Goal: Communication & Community: Answer question/provide support

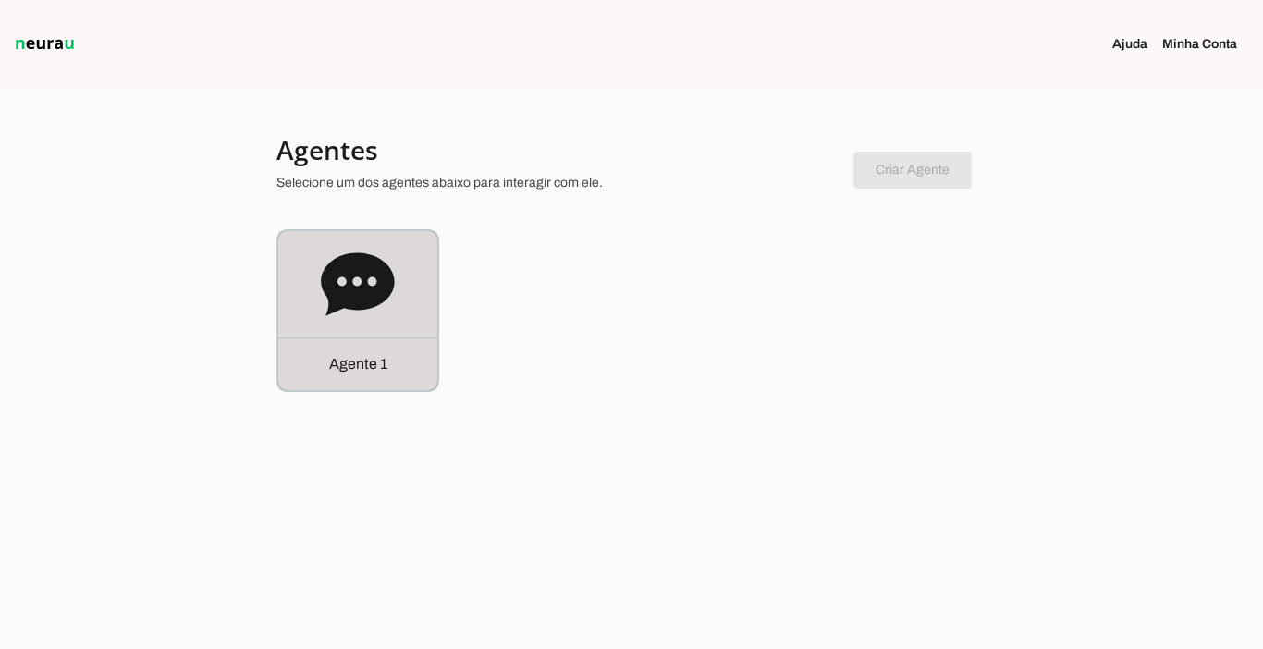
click at [363, 360] on p "Agente 1" at bounding box center [358, 364] width 58 height 22
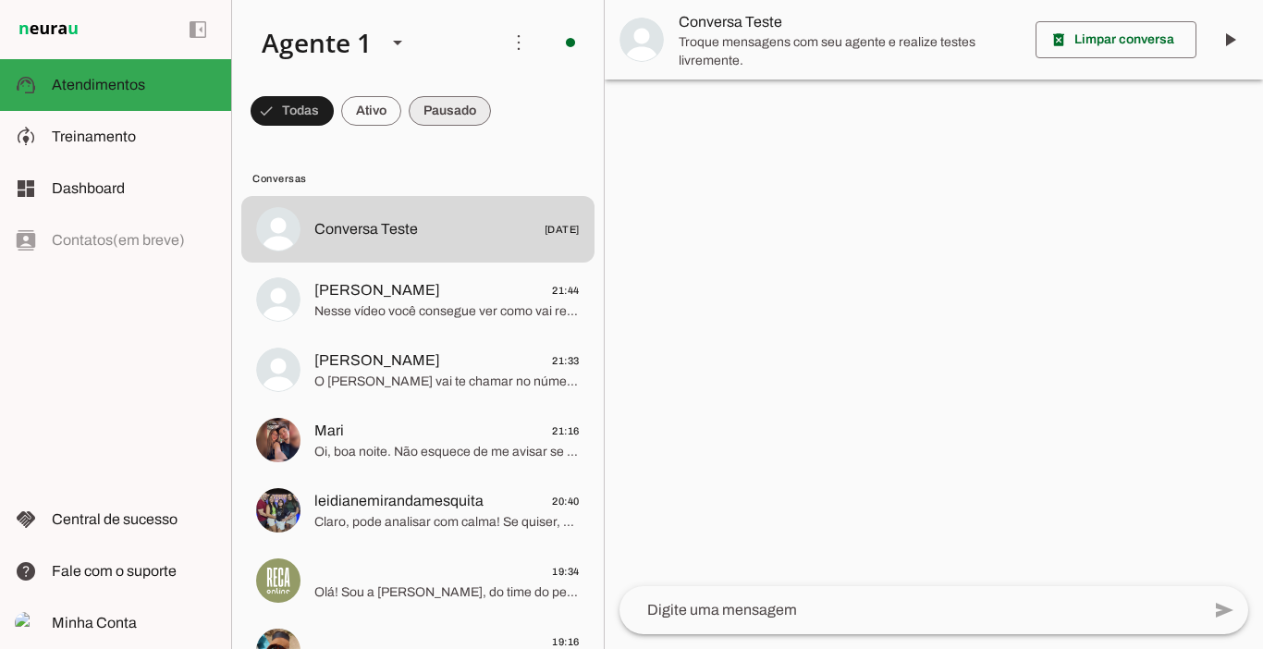
click at [447, 116] on span at bounding box center [450, 111] width 82 height 44
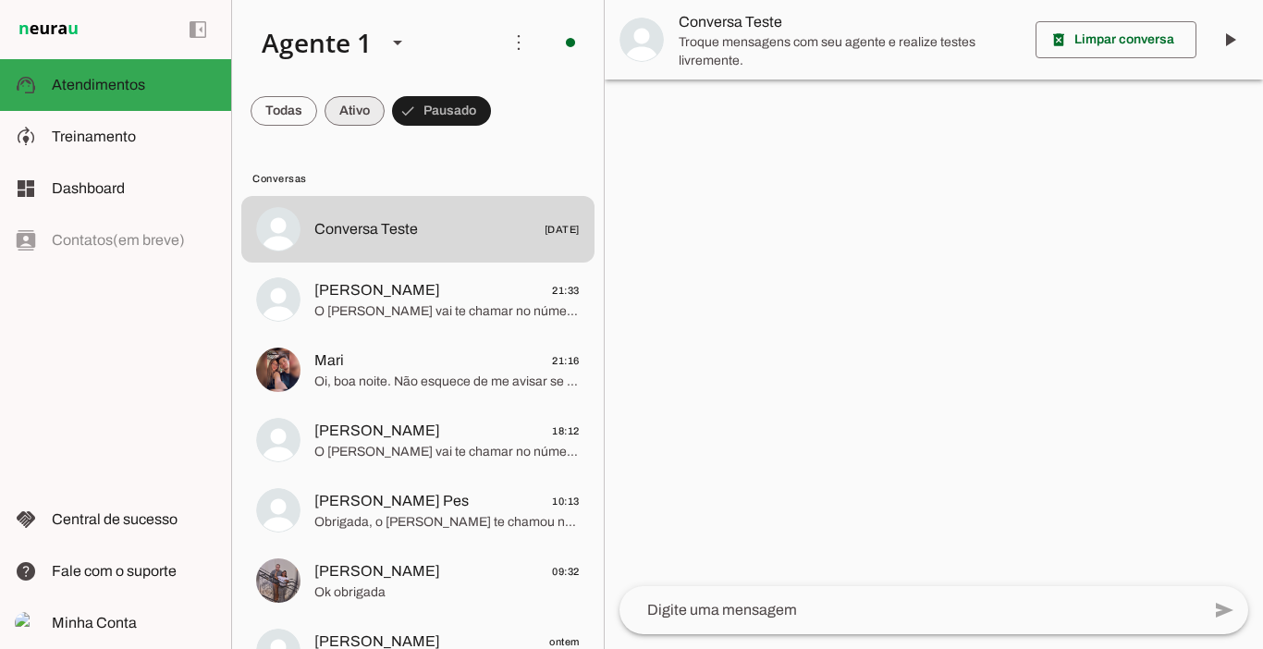
click at [358, 109] on span at bounding box center [355, 111] width 60 height 44
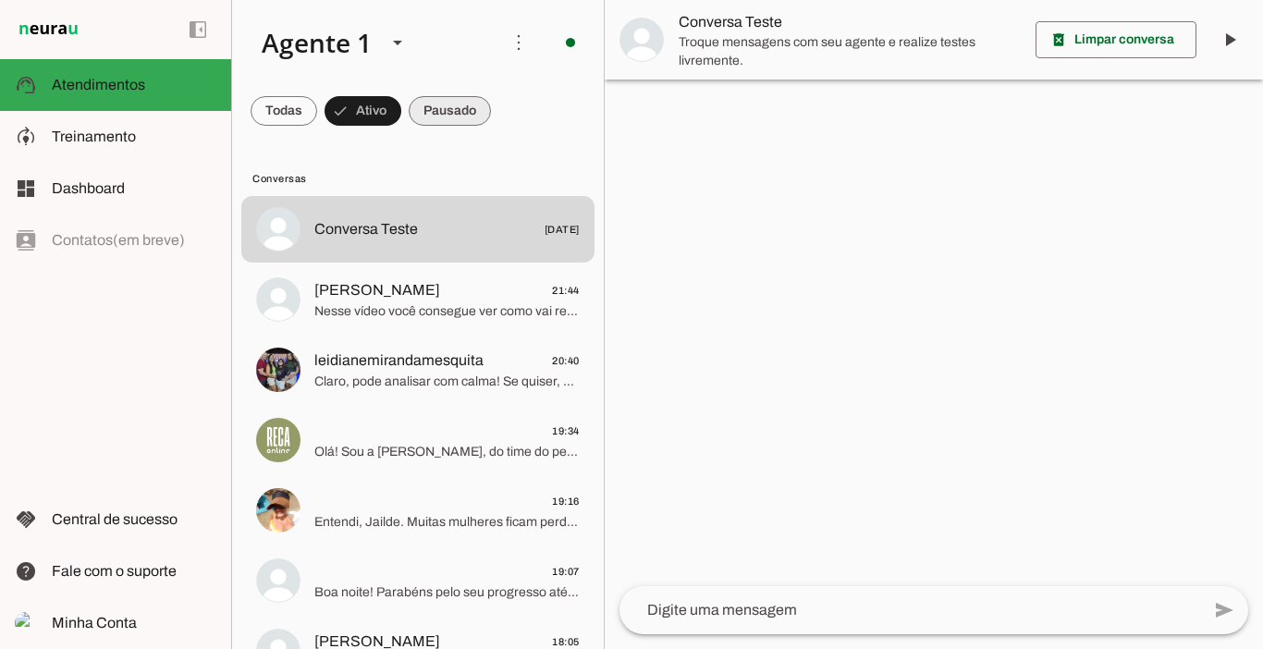
click at [464, 109] on span at bounding box center [450, 111] width 82 height 44
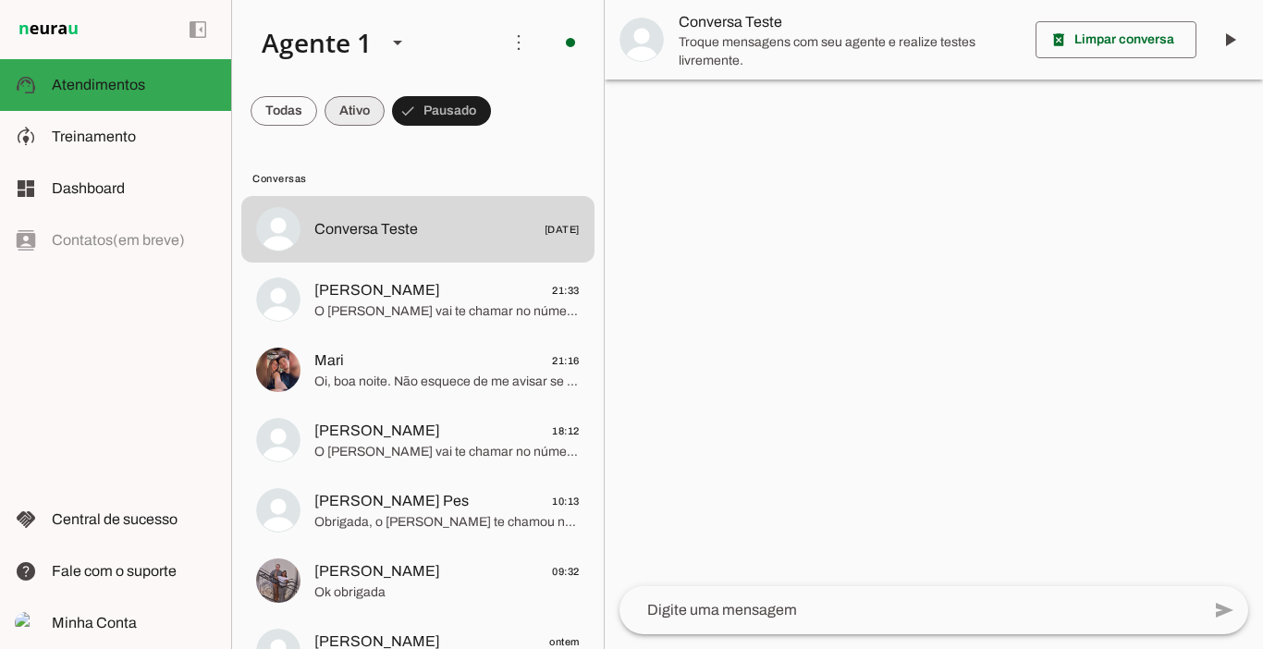
click at [354, 112] on span at bounding box center [355, 111] width 60 height 44
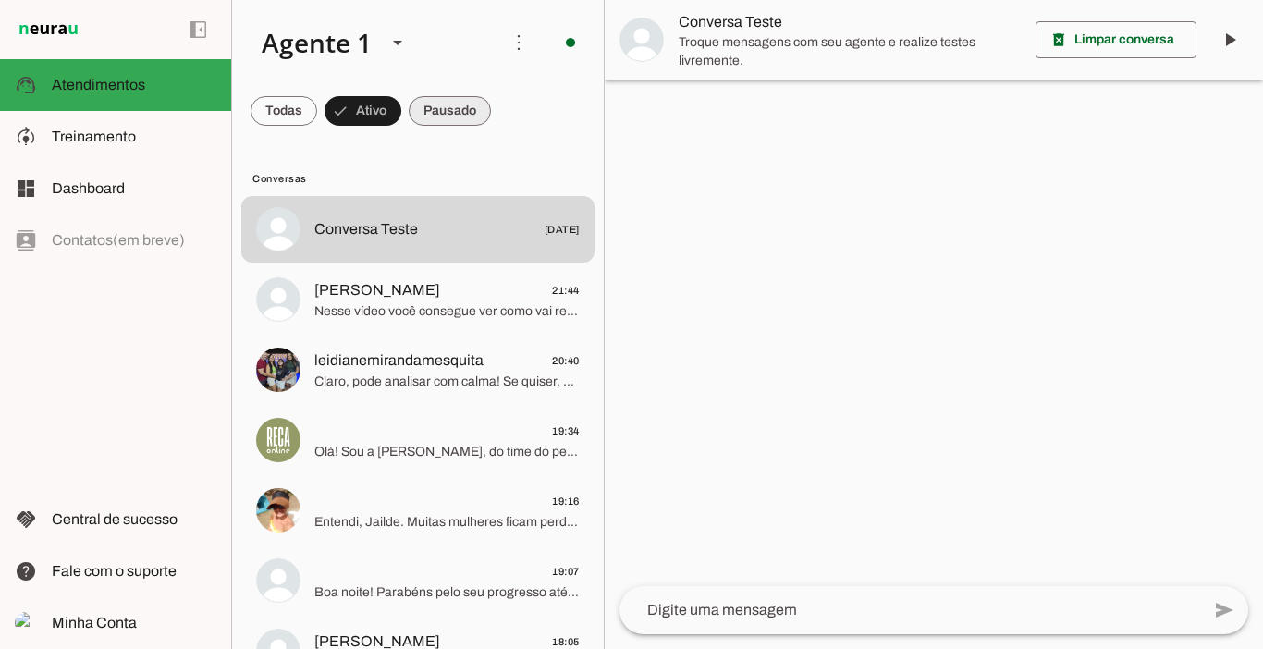
click at [441, 111] on span at bounding box center [450, 111] width 82 height 44
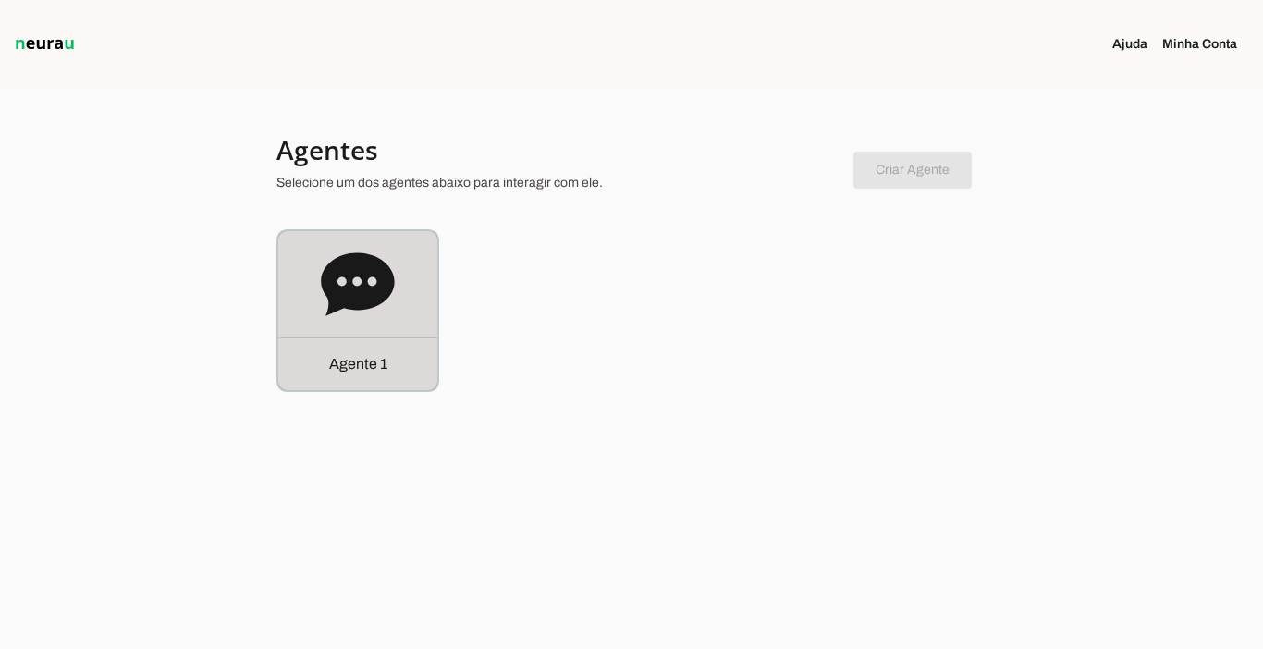
click at [375, 376] on div "Agente 1" at bounding box center [357, 363] width 159 height 53
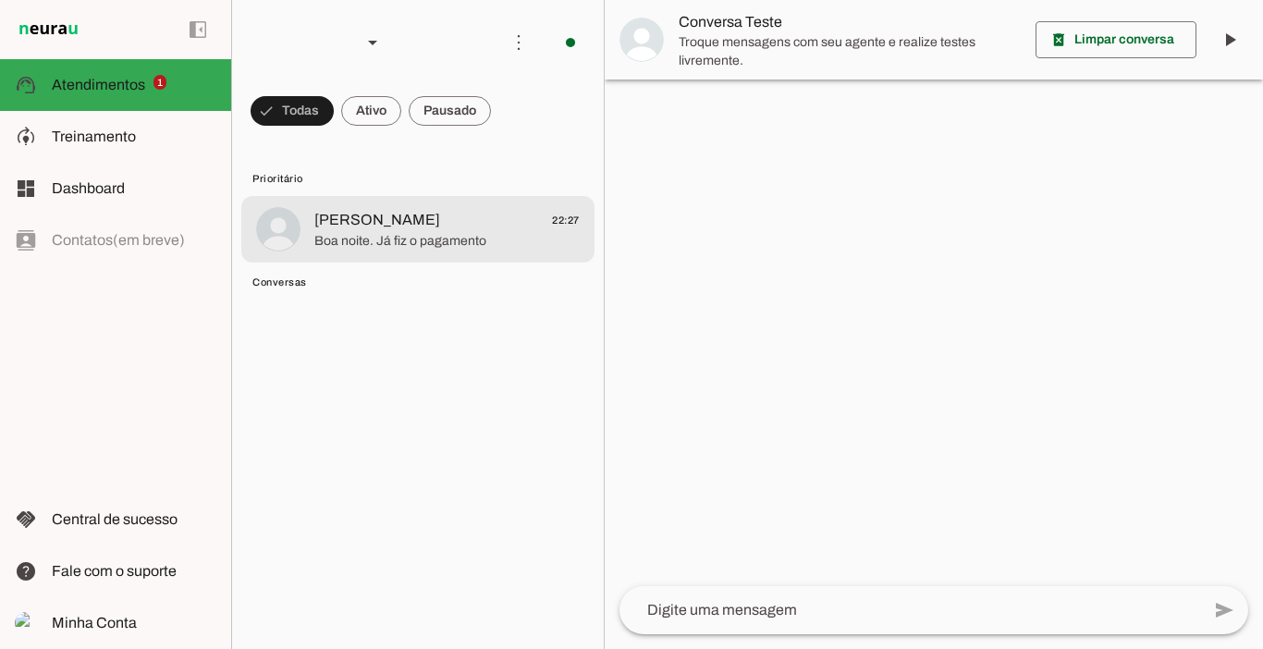
click at [390, 229] on span "[PERSON_NAME]" at bounding box center [377, 220] width 126 height 22
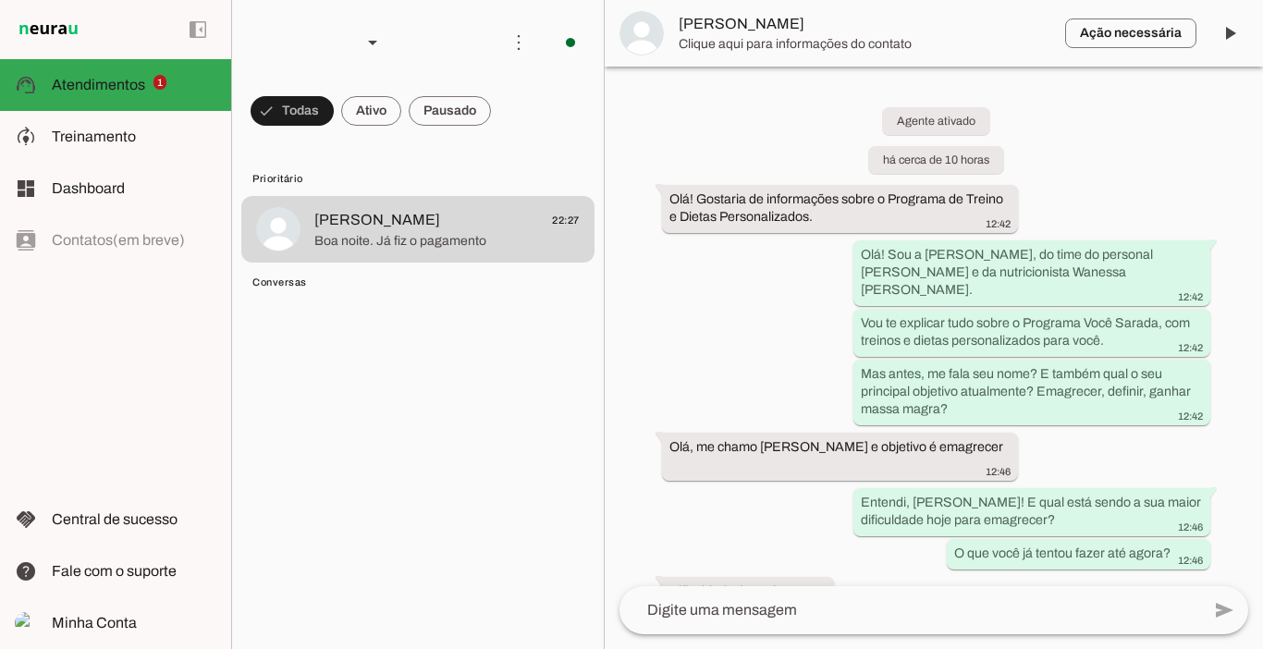
scroll to position [3244, 0]
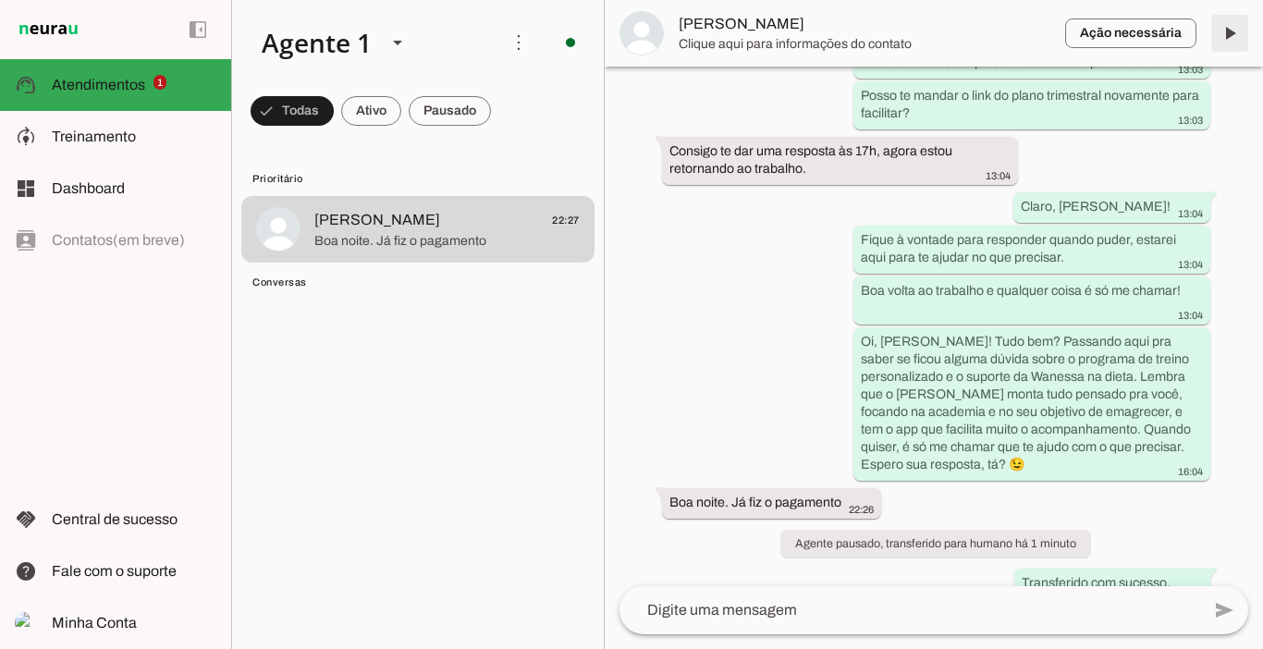
click at [1231, 36] on span at bounding box center [1229, 33] width 44 height 44
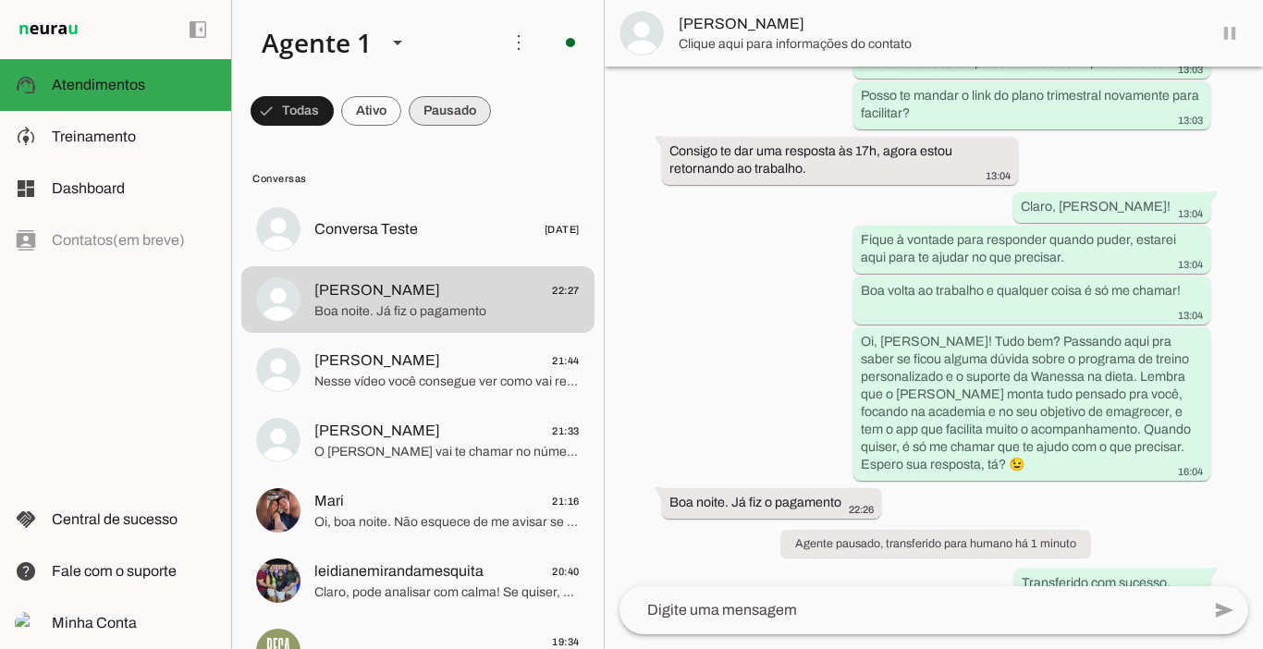
click at [448, 116] on span at bounding box center [450, 111] width 82 height 44
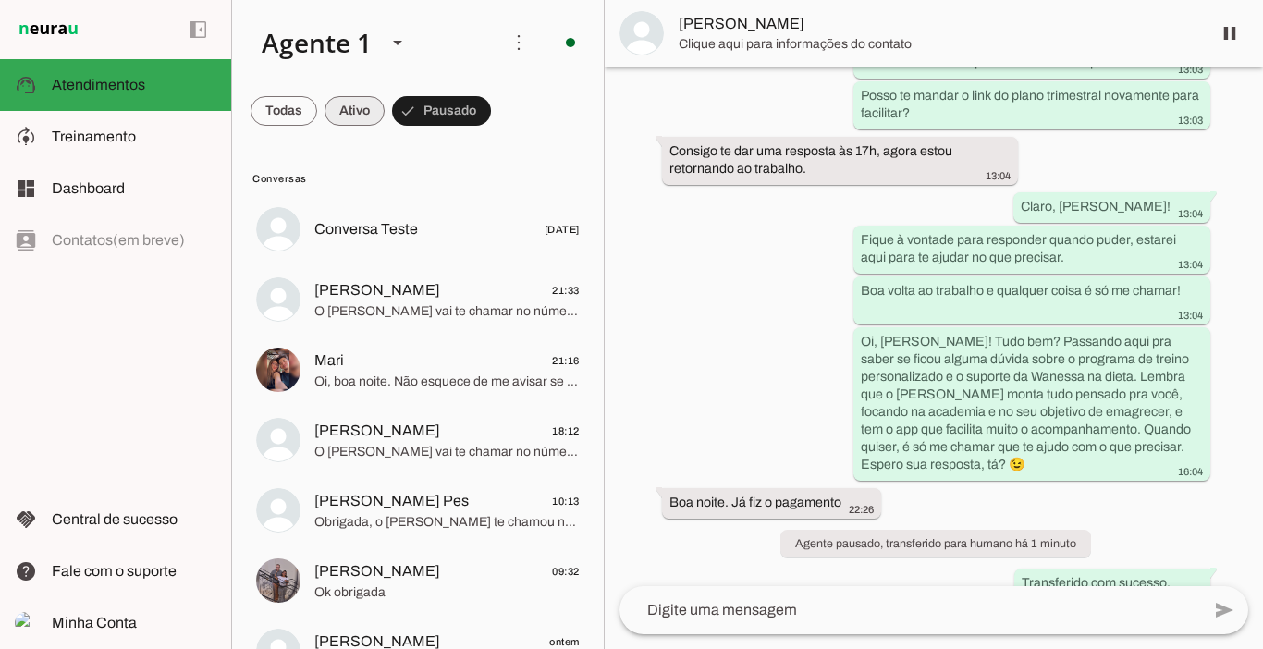
click at [362, 111] on span at bounding box center [355, 111] width 60 height 44
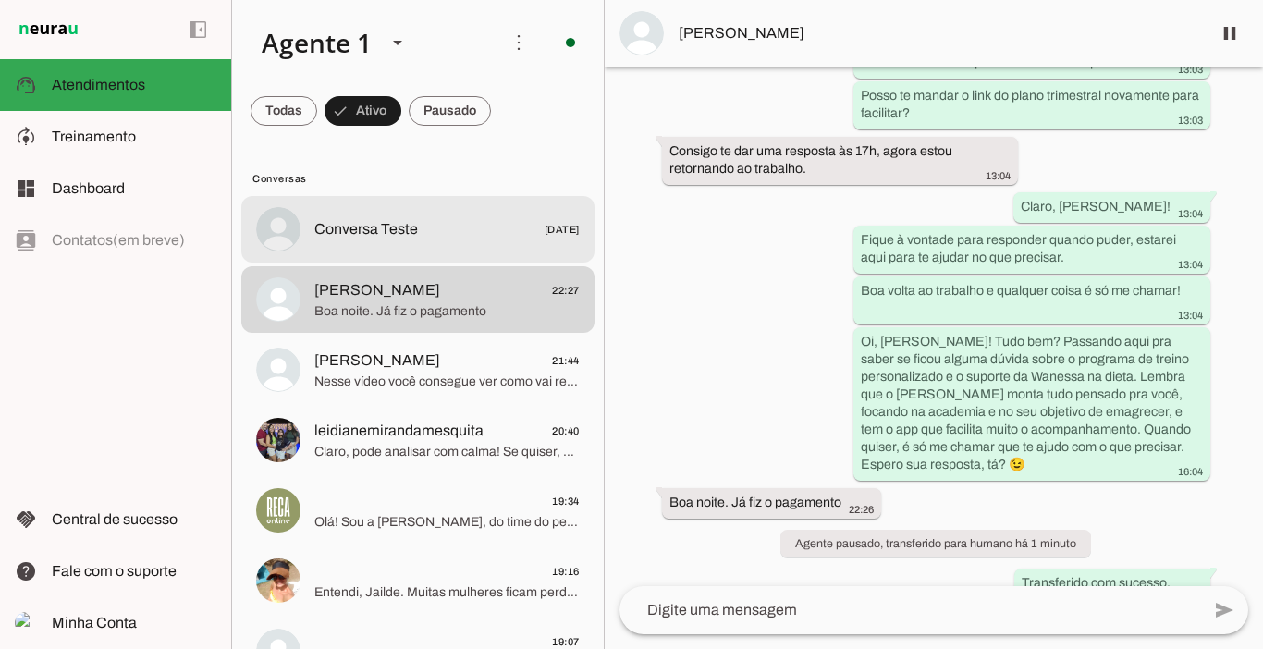
click at [385, 235] on span "Conversa Teste" at bounding box center [366, 229] width 104 height 22
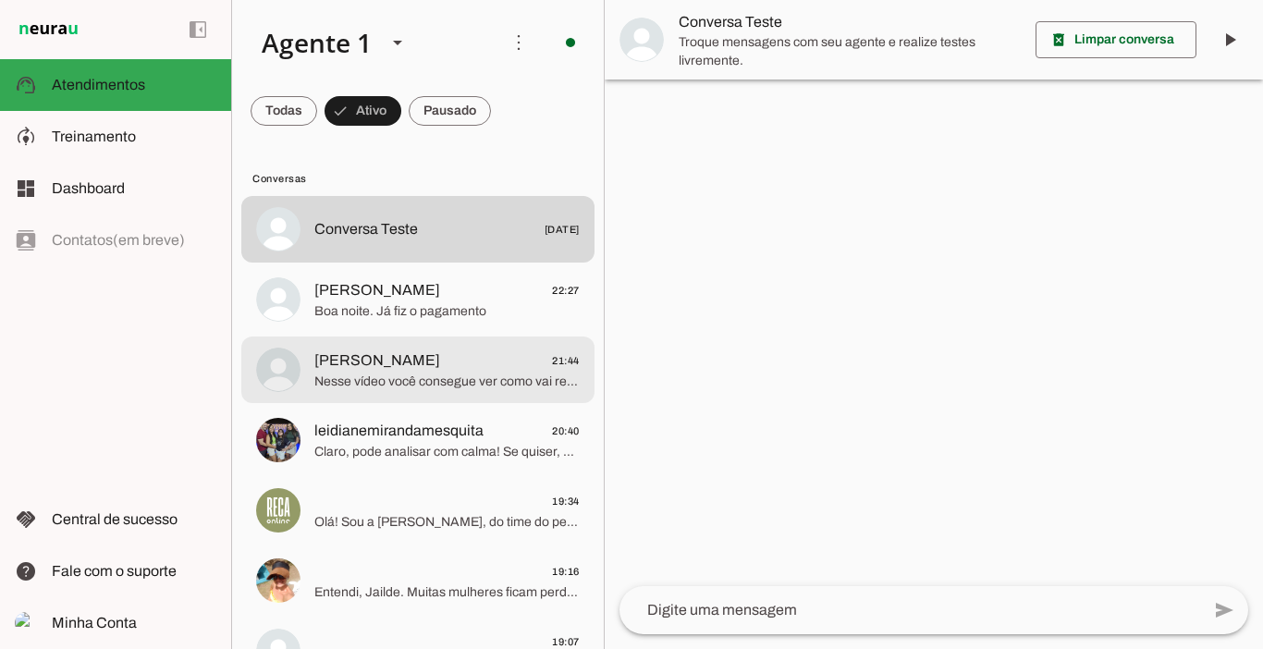
click at [380, 395] on md-item "Vanessa Pereira 21:44 Nesse vídeo você consegue ver como vai receber os treinos…" at bounding box center [417, 370] width 353 height 67
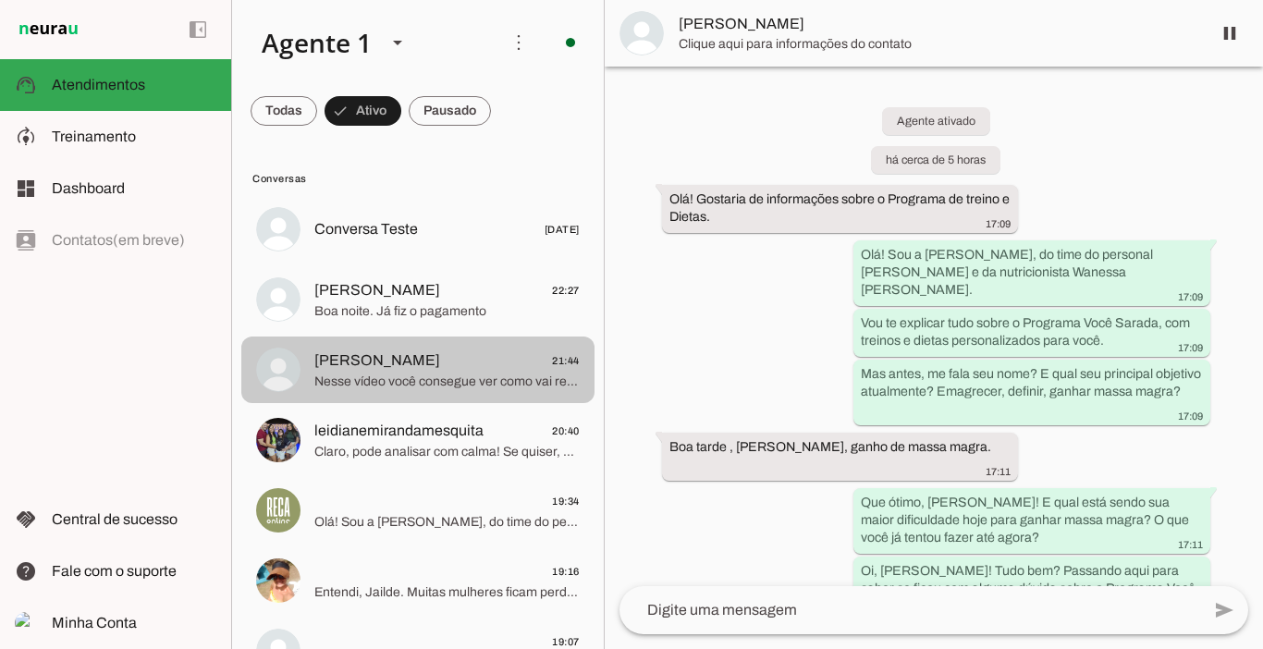
scroll to position [1094, 0]
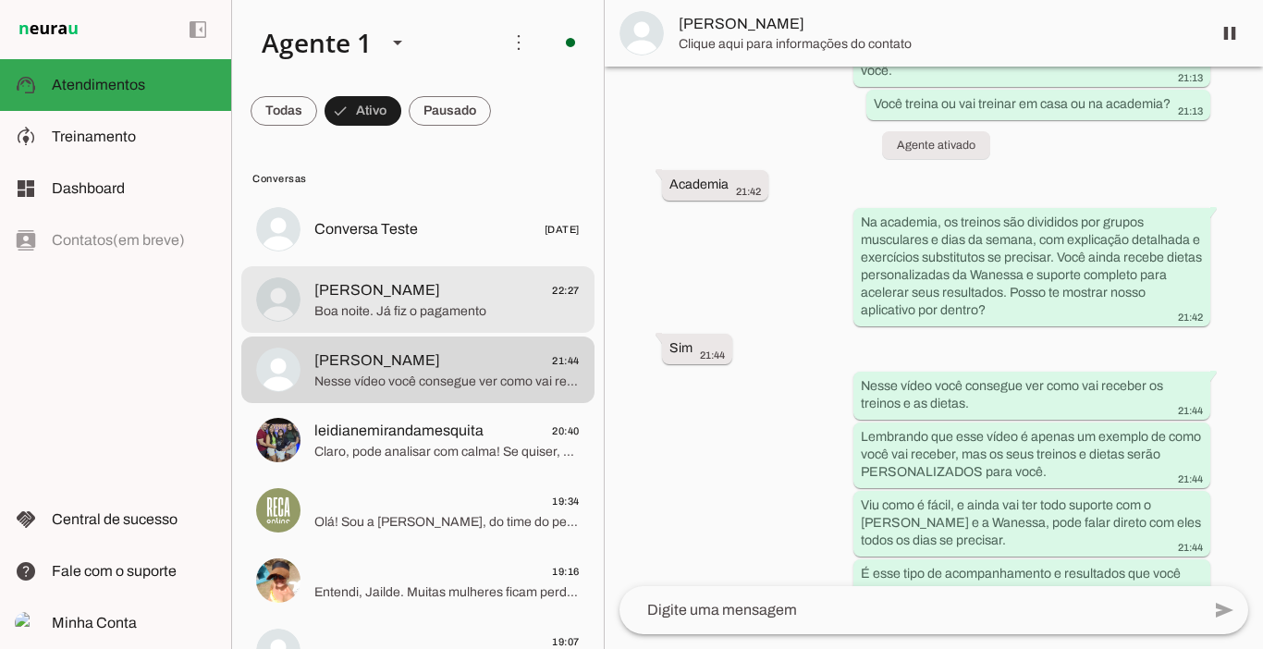
click at [425, 288] on span "[PERSON_NAME]" at bounding box center [377, 290] width 126 height 22
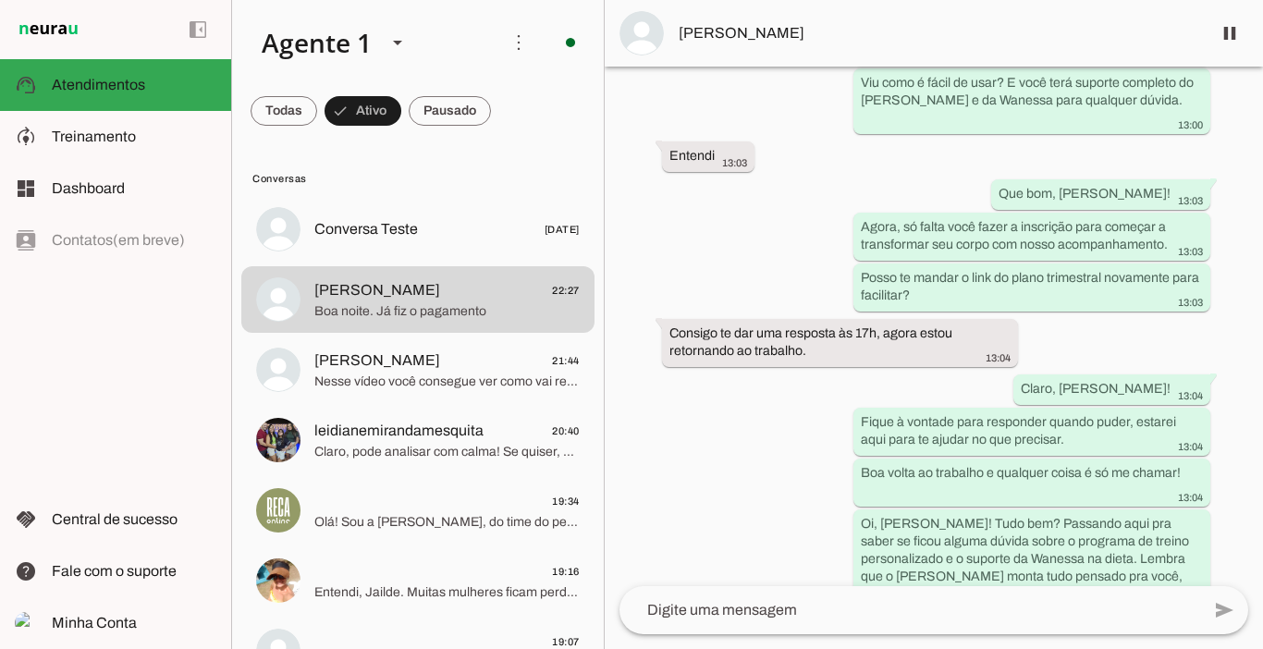
scroll to position [3055, 0]
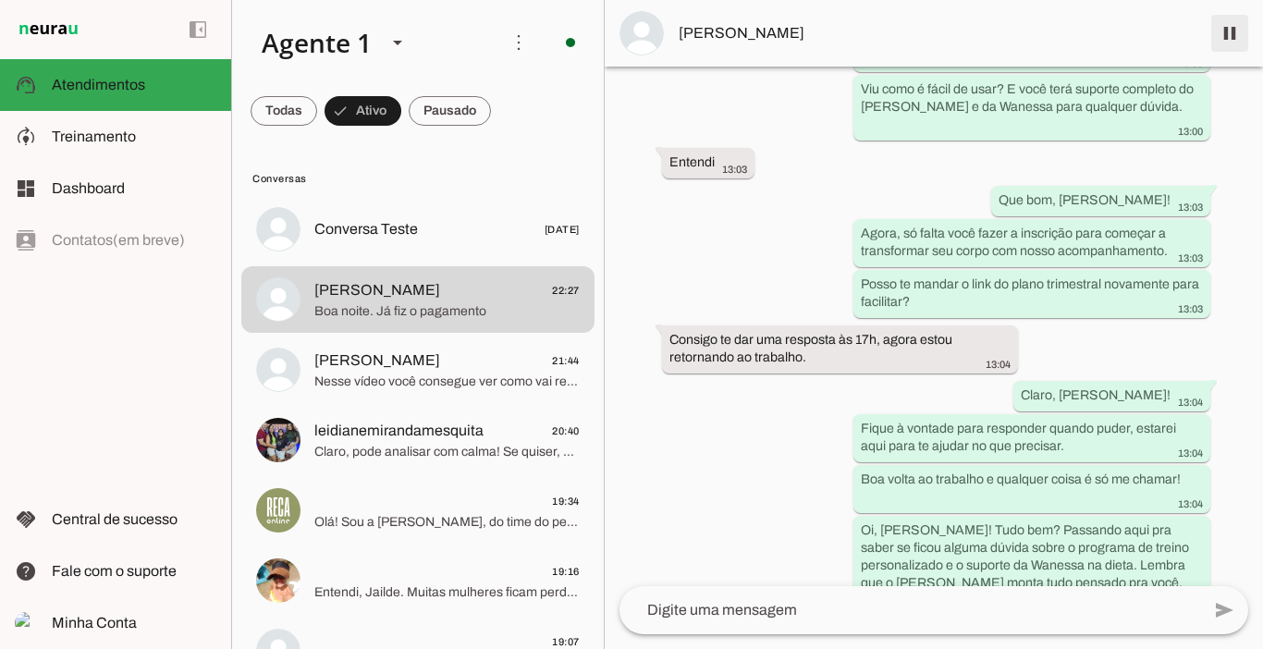
drag, startPoint x: 1258, startPoint y: 528, endPoint x: 792, endPoint y: 88, distance: 640.9
click at [1235, 28] on span at bounding box center [1229, 33] width 44 height 44
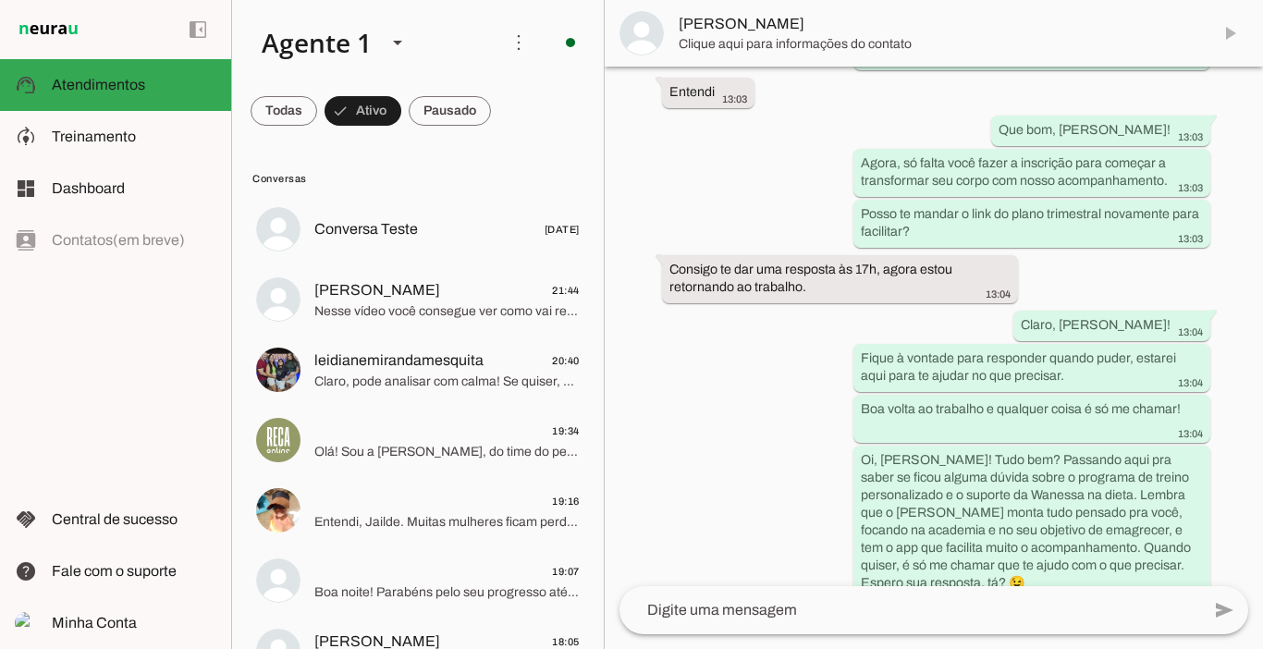
scroll to position [3203, 0]
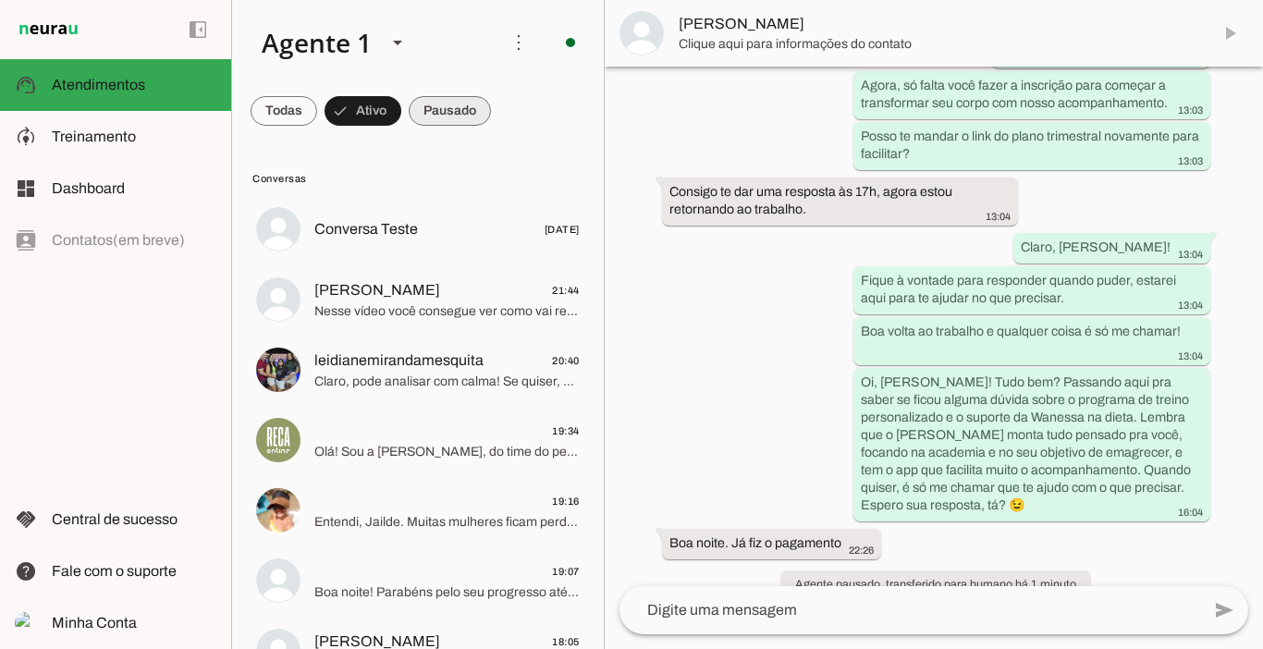
click at [463, 107] on span at bounding box center [450, 111] width 82 height 44
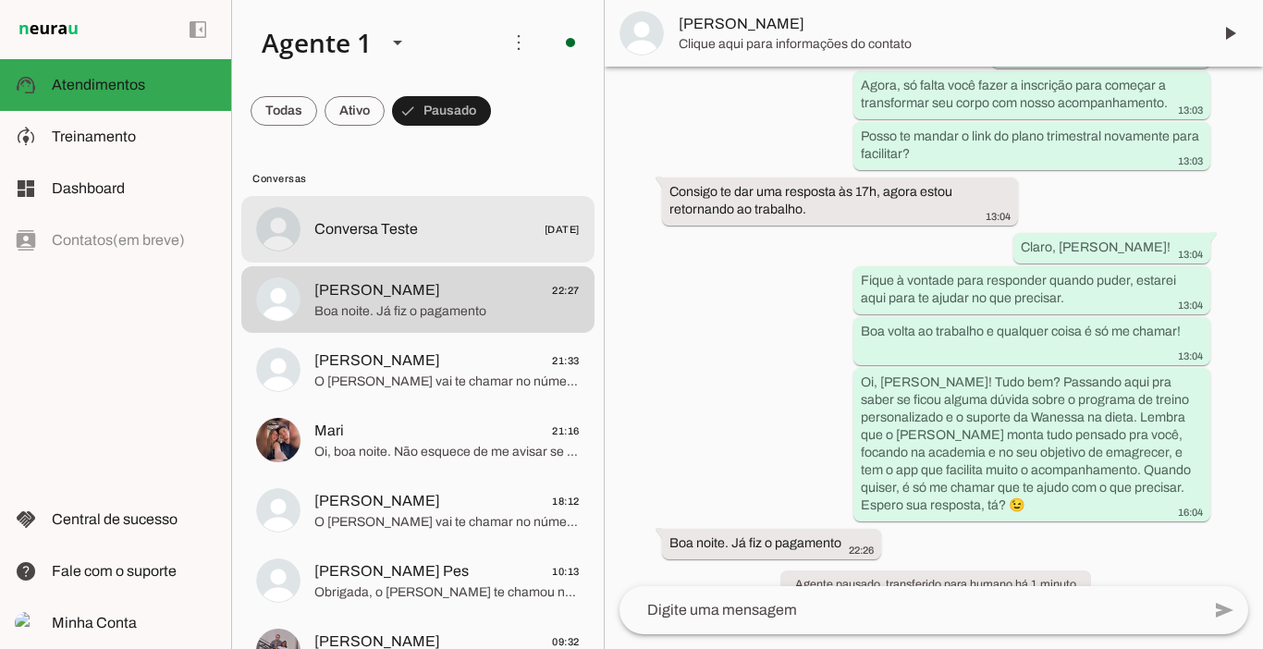
click at [350, 224] on span "Conversa Teste" at bounding box center [366, 229] width 104 height 22
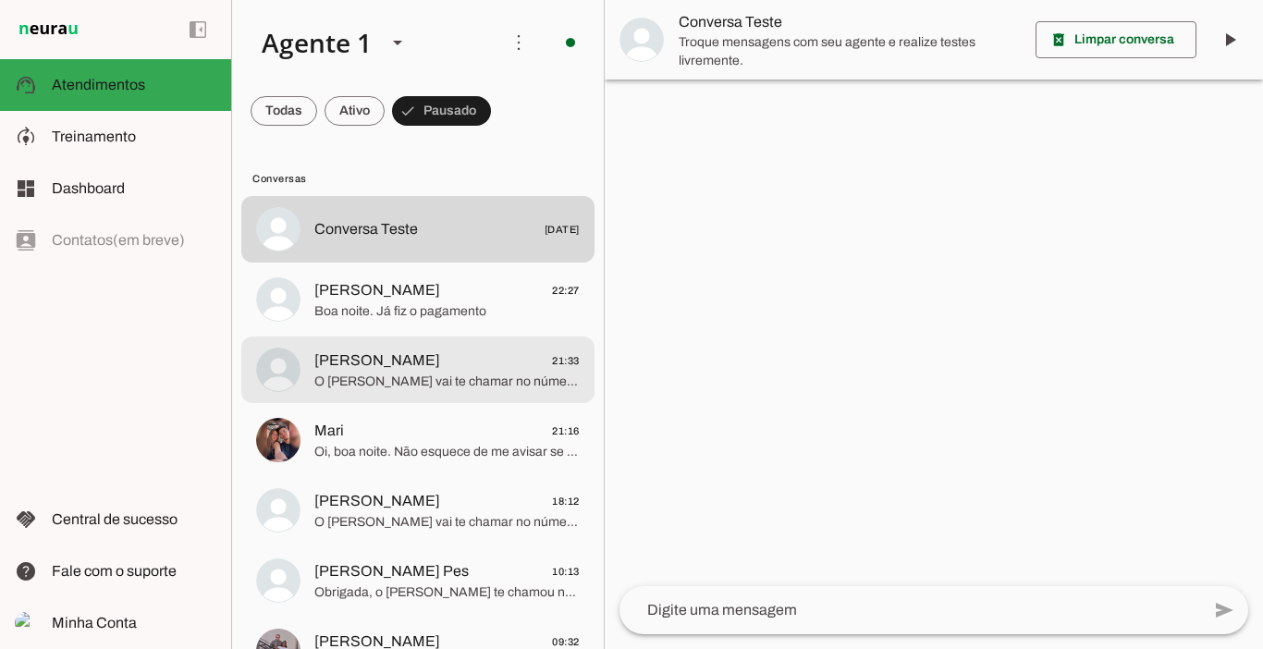
click at [360, 366] on span "Polly 21:33" at bounding box center [446, 360] width 265 height 23
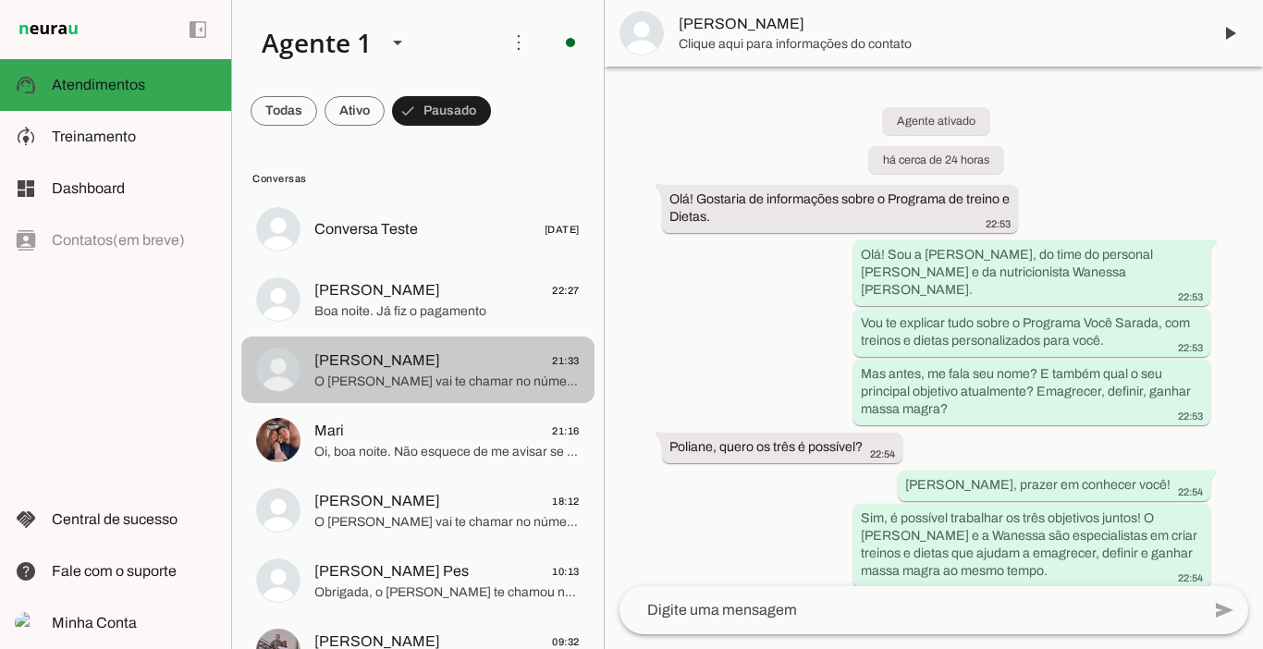
scroll to position [3207, 0]
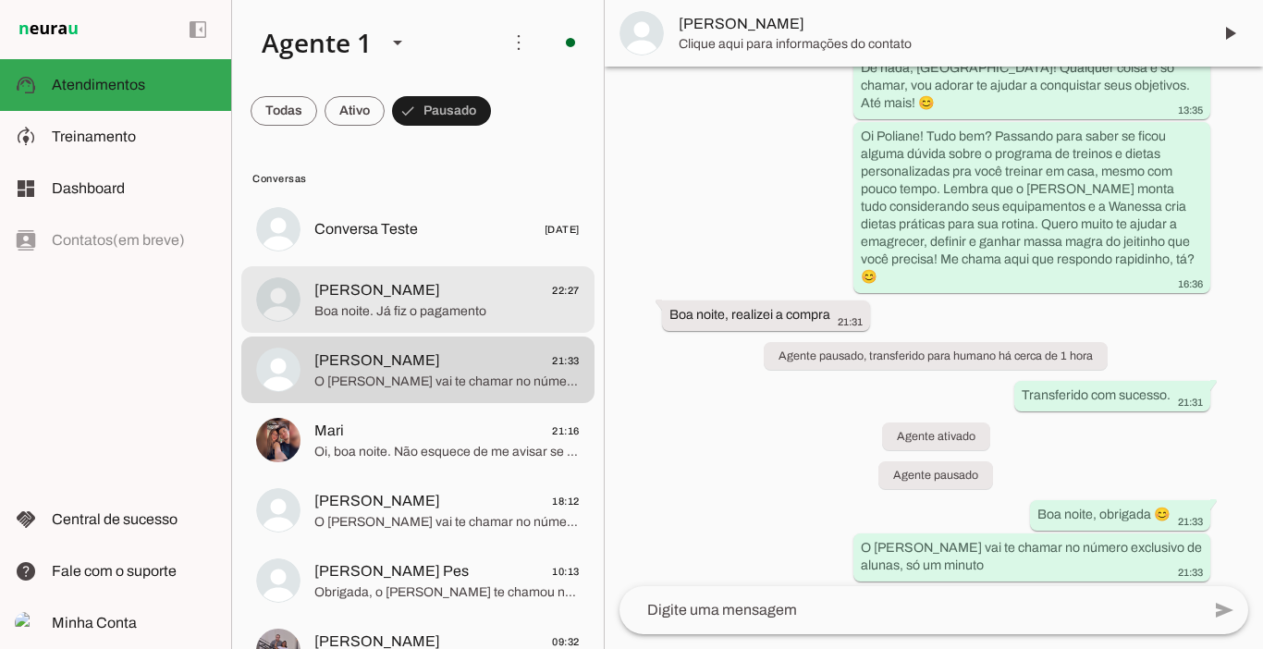
click at [375, 287] on span "[PERSON_NAME]" at bounding box center [377, 290] width 126 height 22
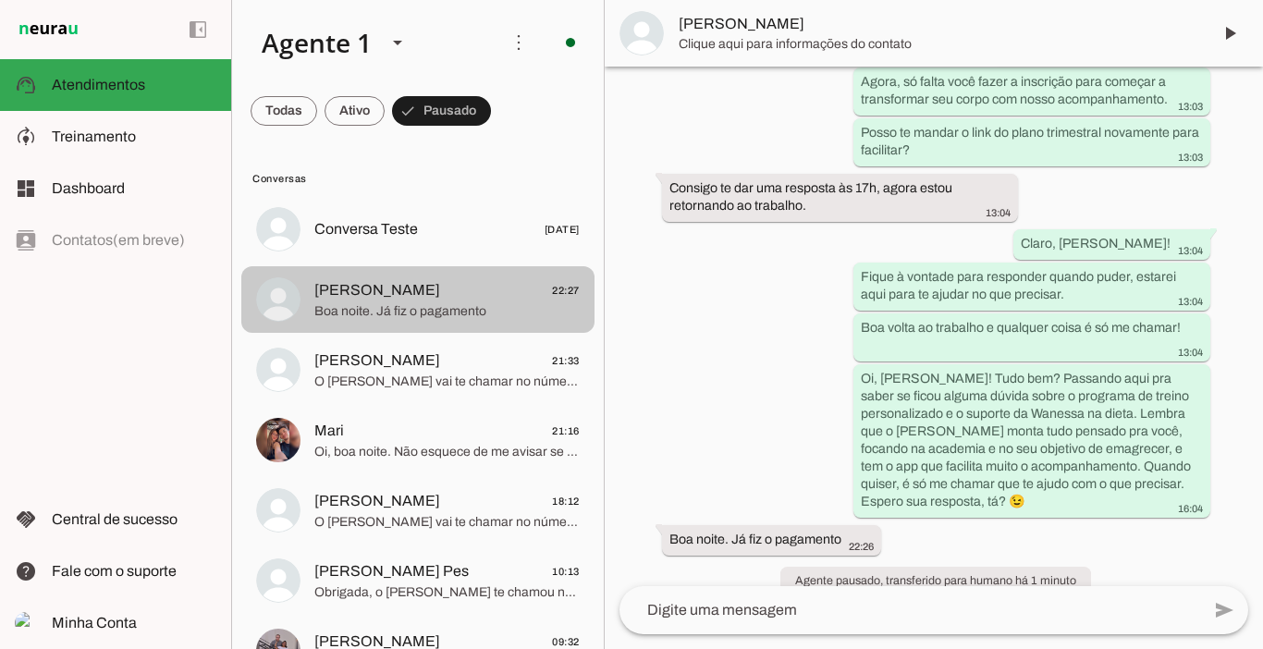
scroll to position [3322, 0]
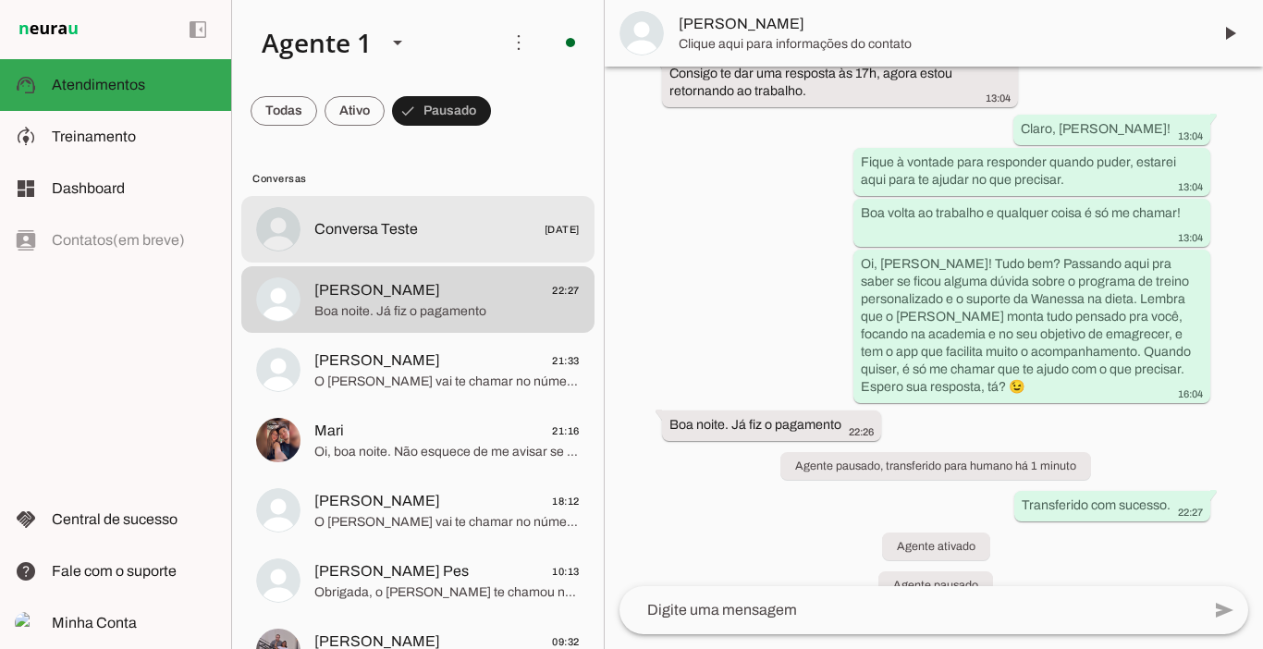
click at [380, 235] on span "Conversa Teste" at bounding box center [366, 229] width 104 height 22
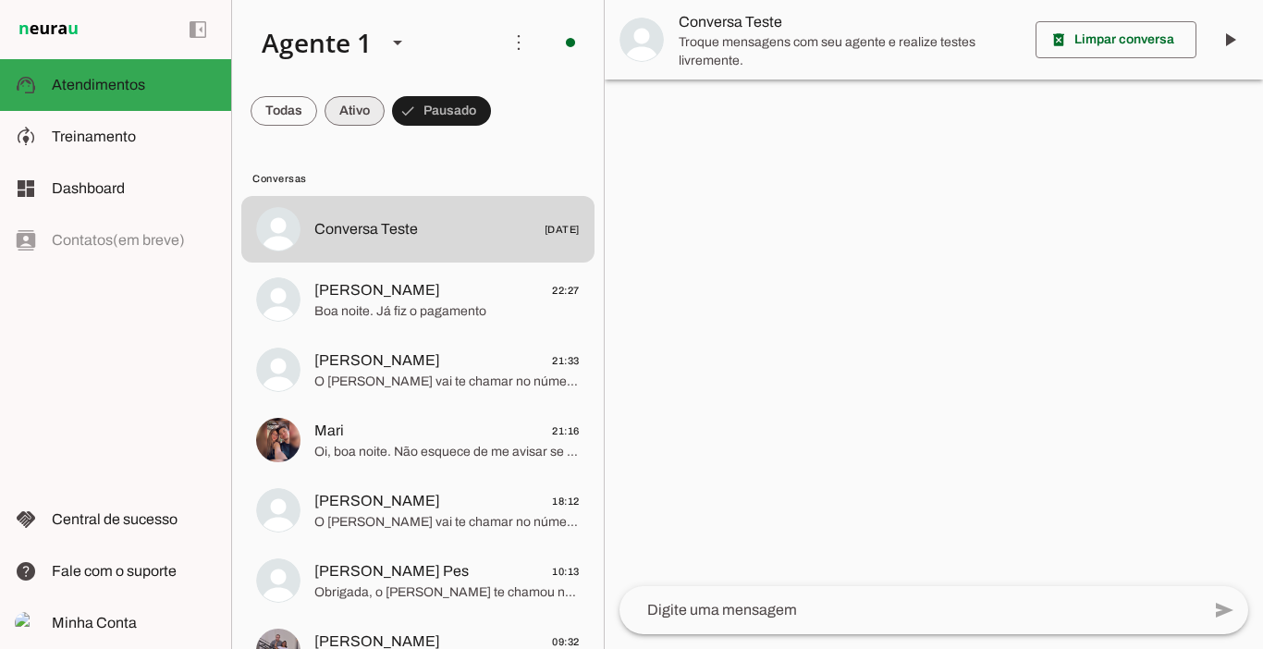
click at [355, 110] on span at bounding box center [355, 111] width 60 height 44
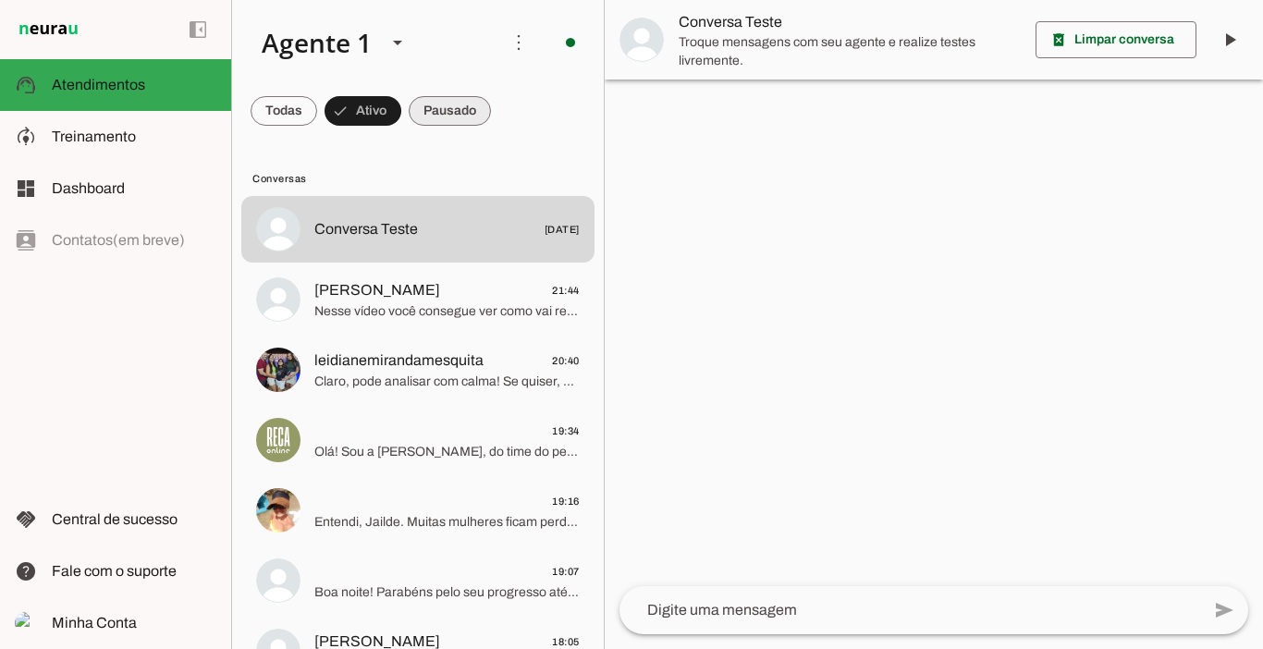
click at [435, 110] on span at bounding box center [450, 111] width 82 height 44
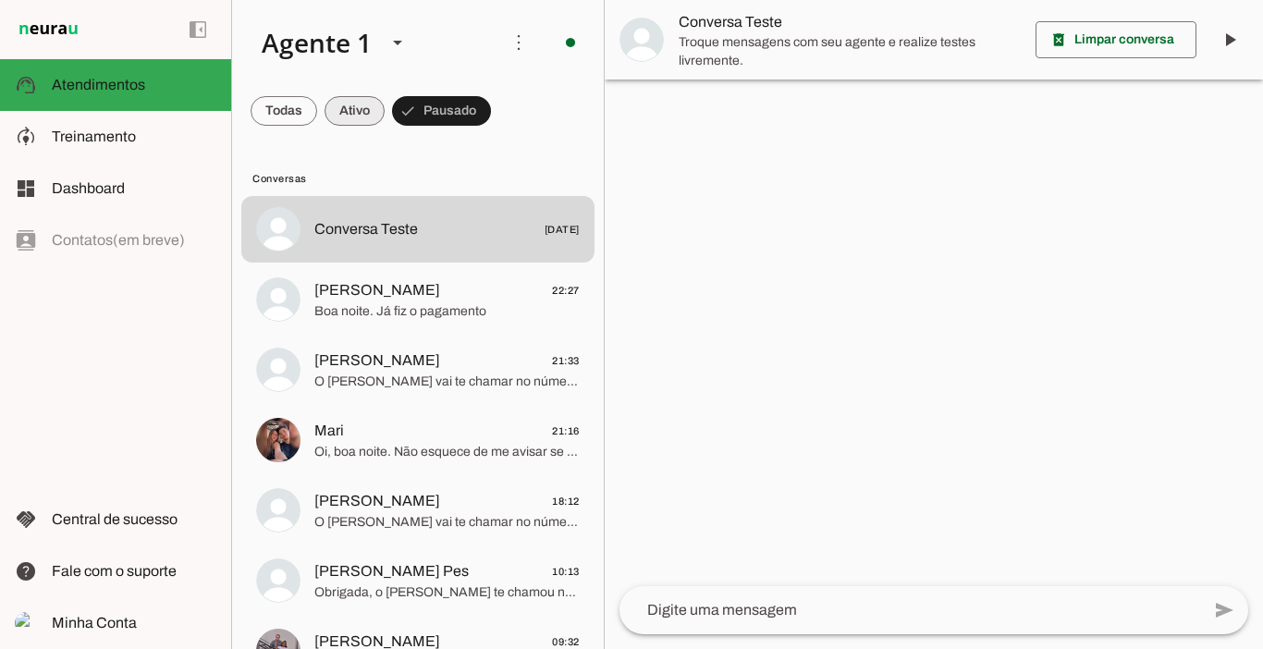
click at [349, 106] on span at bounding box center [355, 111] width 60 height 44
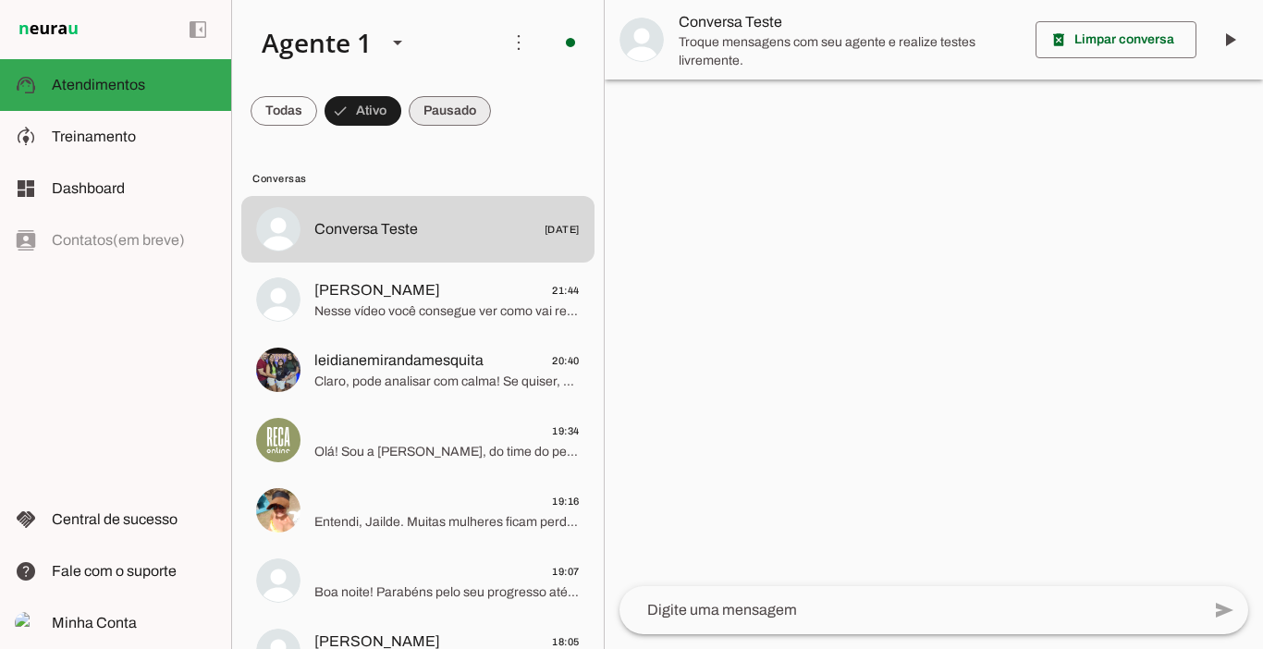
click at [455, 110] on span at bounding box center [450, 111] width 82 height 44
